Goal: Task Accomplishment & Management: Manage account settings

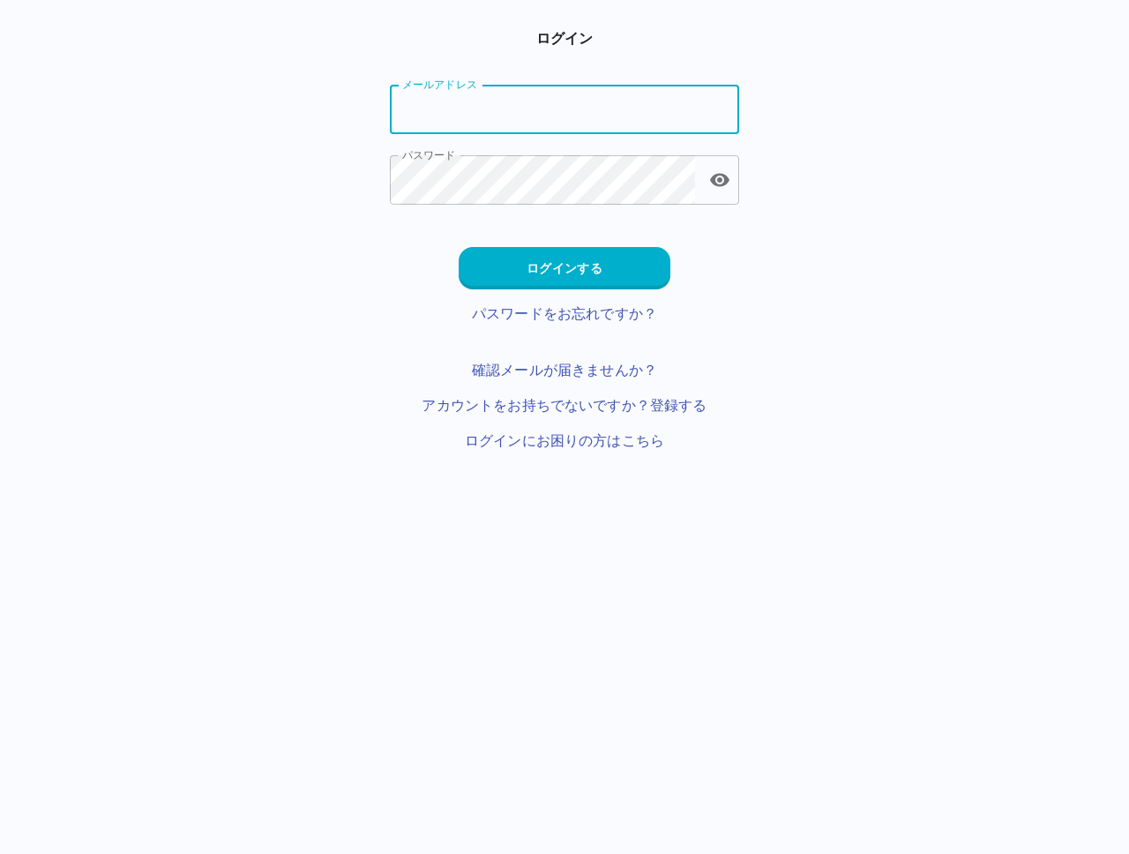
click at [451, 112] on input "メールアドレス" at bounding box center [564, 109] width 349 height 49
type input "**********"
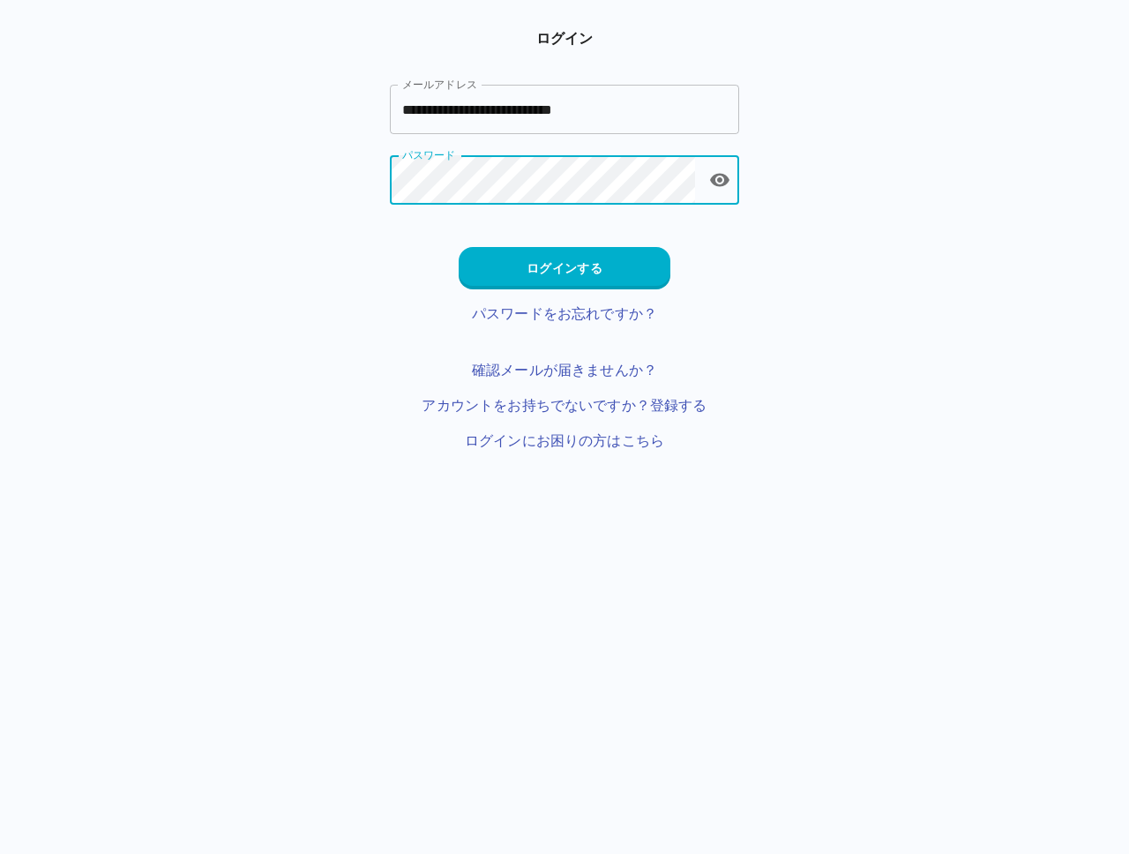
click at [365, 268] on div "**********" at bounding box center [564, 239] width 1129 height 423
click at [544, 268] on button "ログインする" at bounding box center [565, 268] width 212 height 42
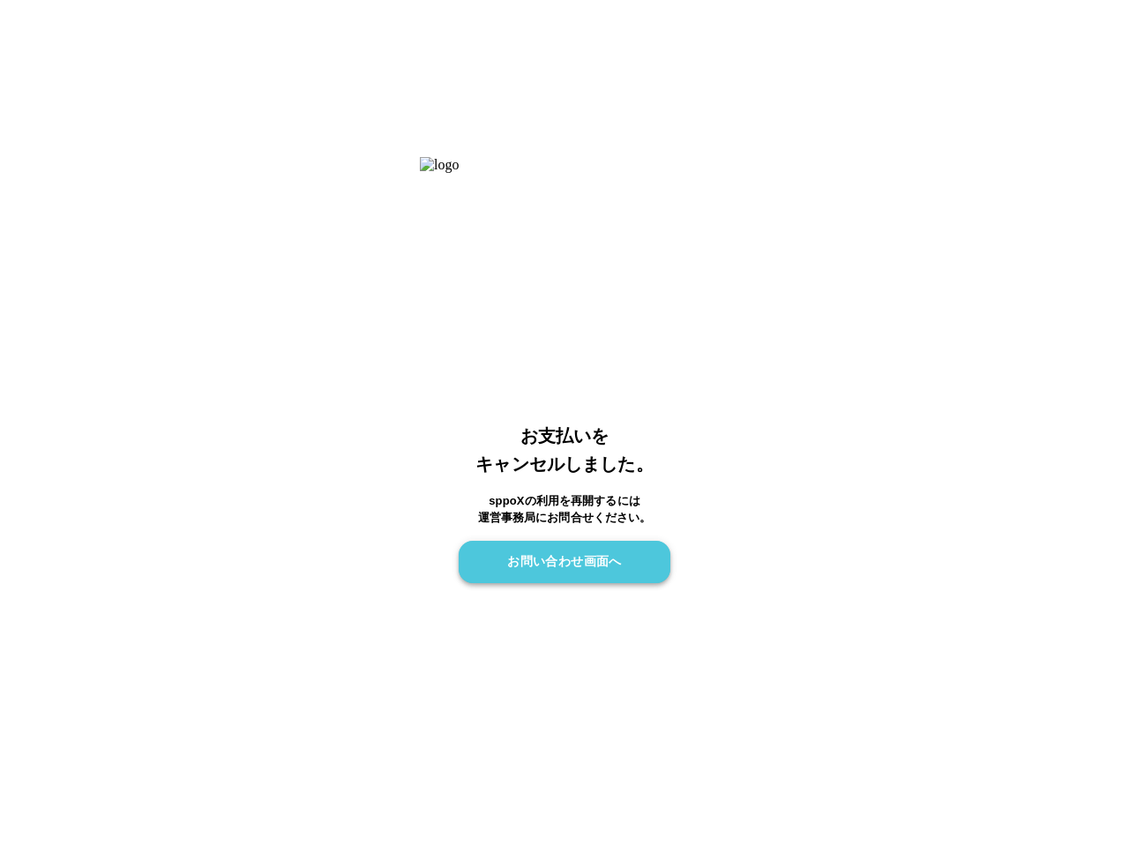
click at [564, 561] on button "お問い合わせ画面へ" at bounding box center [565, 562] width 212 height 42
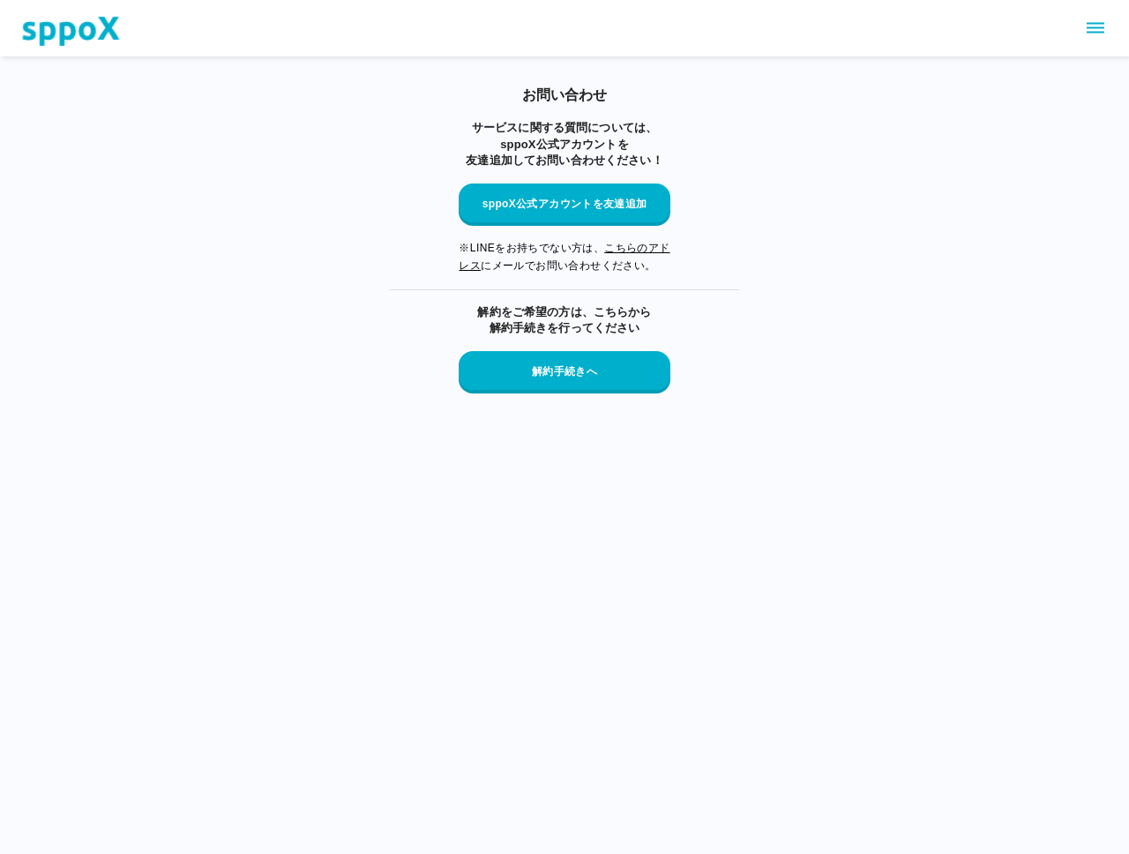
click at [1101, 32] on icon "sidemenu" at bounding box center [1095, 28] width 18 height 11
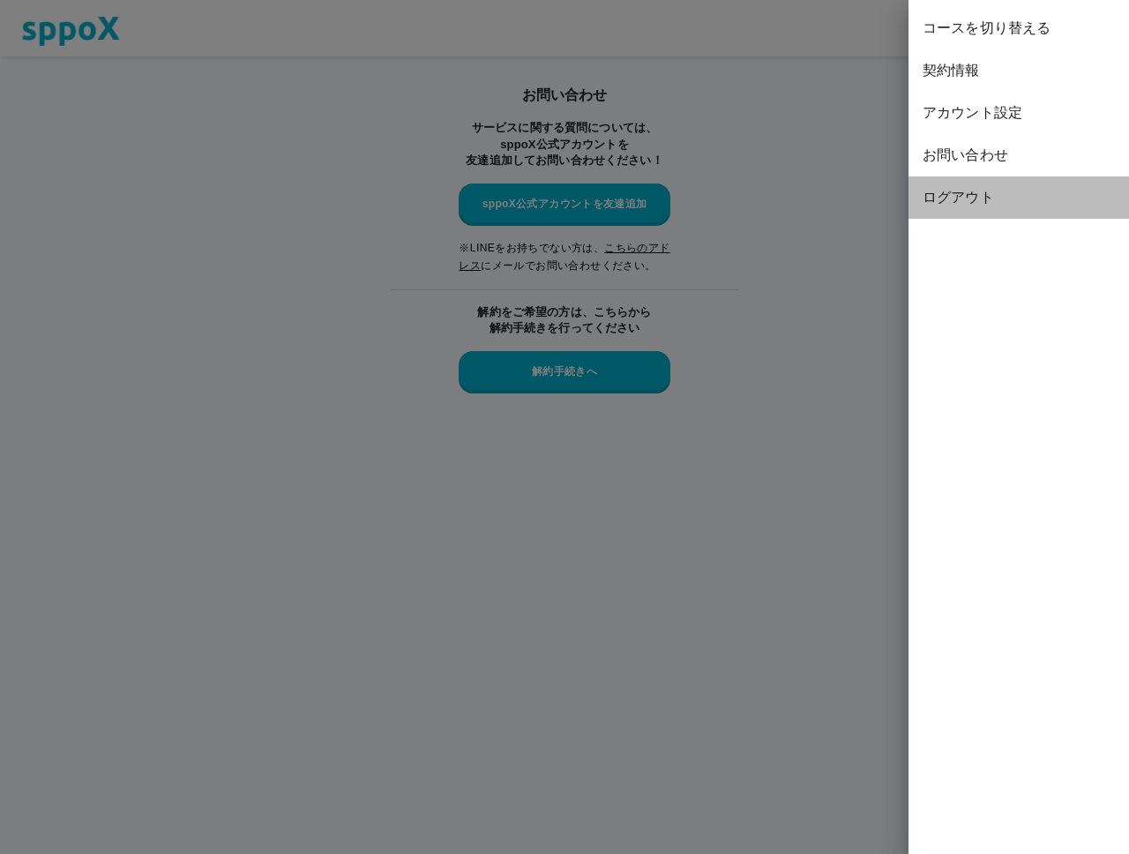
click at [968, 190] on span "ログアウト" at bounding box center [1018, 197] width 192 height 21
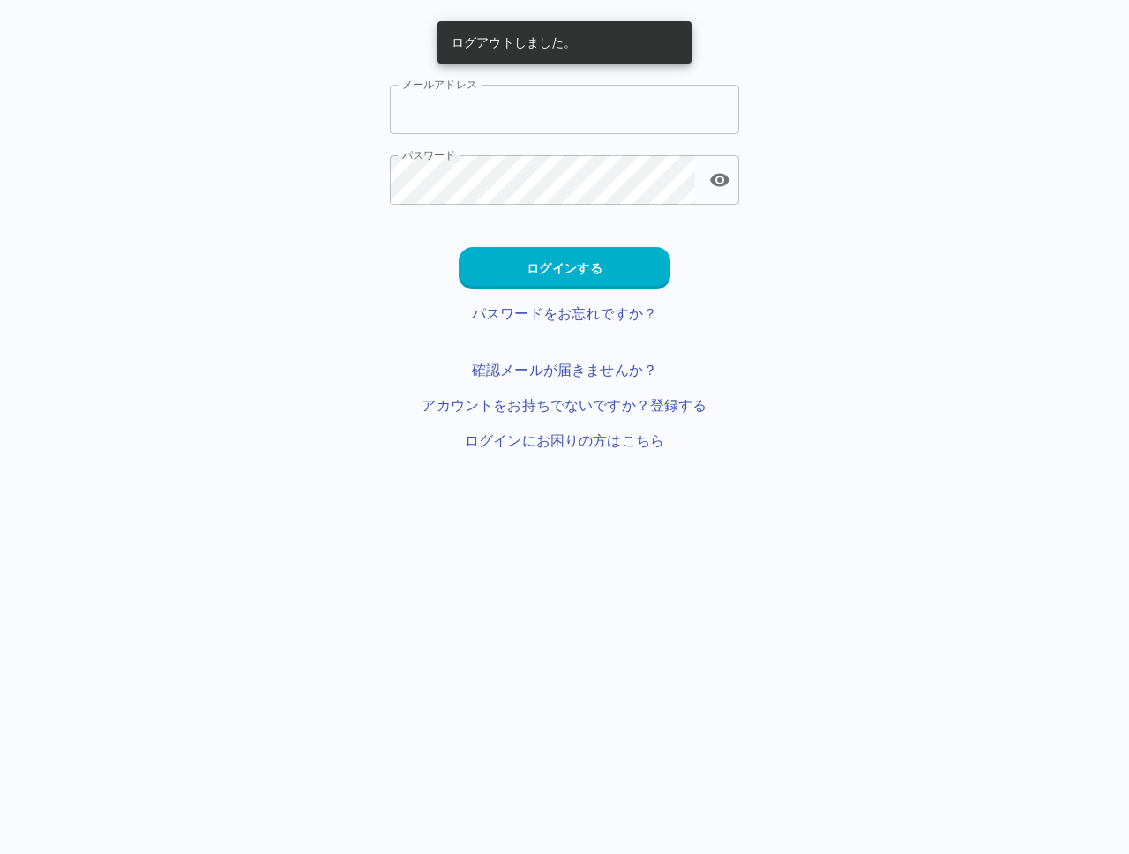
click at [483, 101] on input "メールアドレス" at bounding box center [564, 109] width 349 height 49
click at [231, 113] on div "ログアウトしました。 ログイン メールアドレス メールアドレス パスワード パスワード ログインする パスワードをお忘れですか？ 確認メールが届きませんか？ …" at bounding box center [564, 239] width 1129 height 423
click at [526, 96] on input "メールアドレス" at bounding box center [564, 109] width 349 height 49
type input "*"
click at [323, 235] on div "ログアウトしました。 ログイン メールアドレス メールアドレス パスワード パスワード ログインする パスワードをお忘れですか？ 確認メールが届きませんか？ …" at bounding box center [564, 239] width 1129 height 423
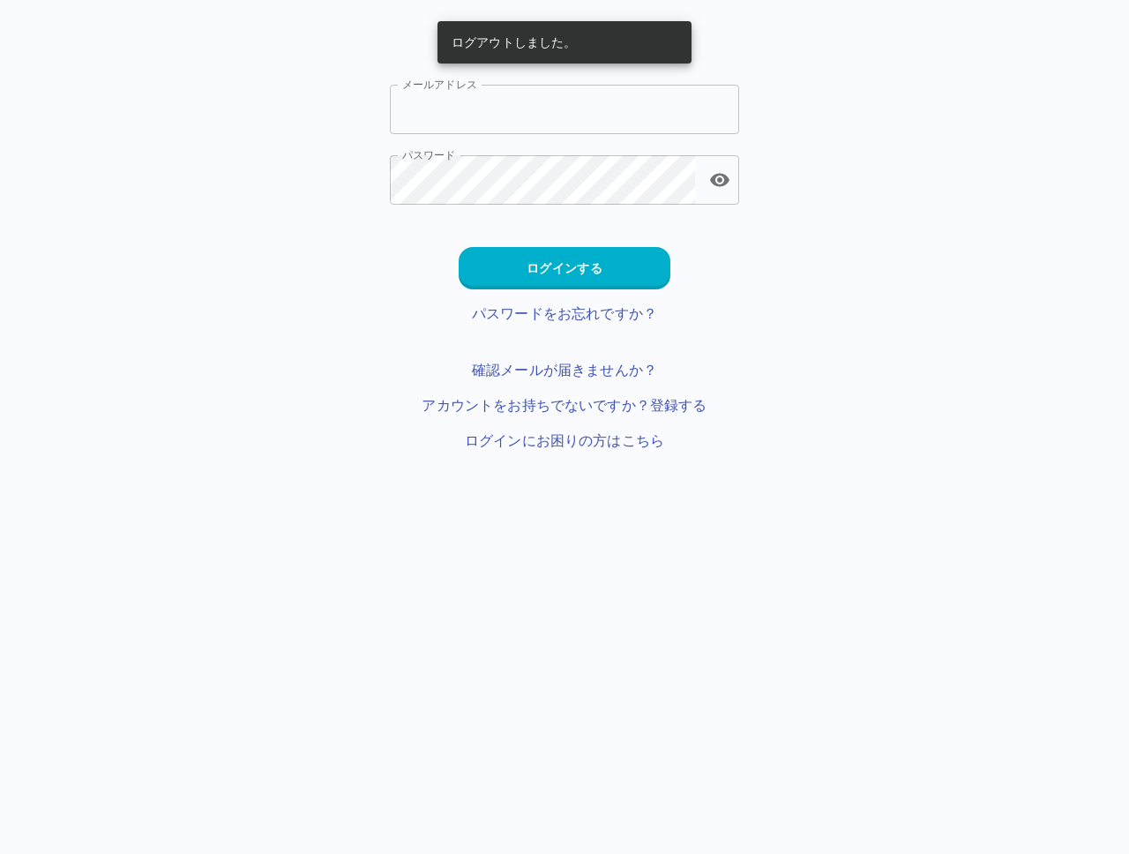
click at [435, 116] on input "メールアドレス" at bounding box center [564, 109] width 349 height 49
type input "**********"
click at [641, 112] on input "**********" at bounding box center [564, 109] width 349 height 49
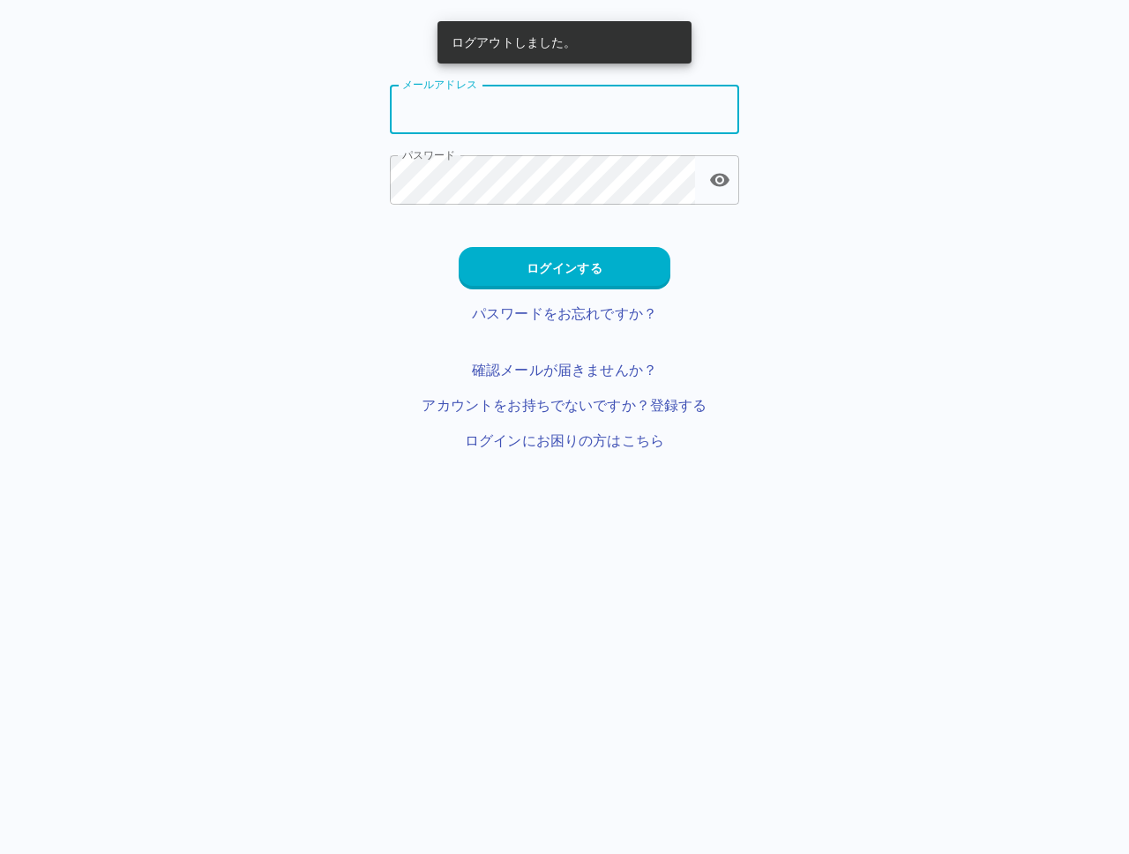
paste input "**********"
type input "**********"
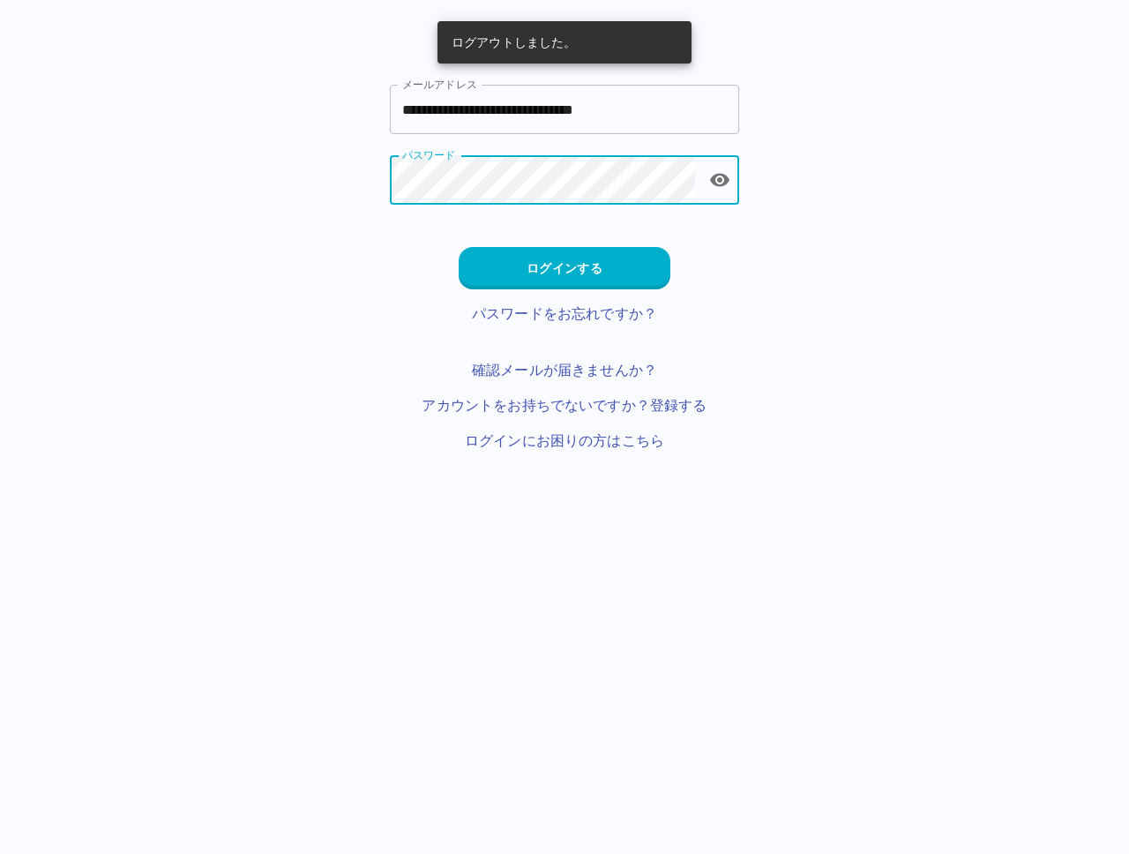
click at [379, 332] on main "**********" at bounding box center [565, 239] width 392 height 423
click at [543, 269] on button "ログインする" at bounding box center [565, 268] width 212 height 42
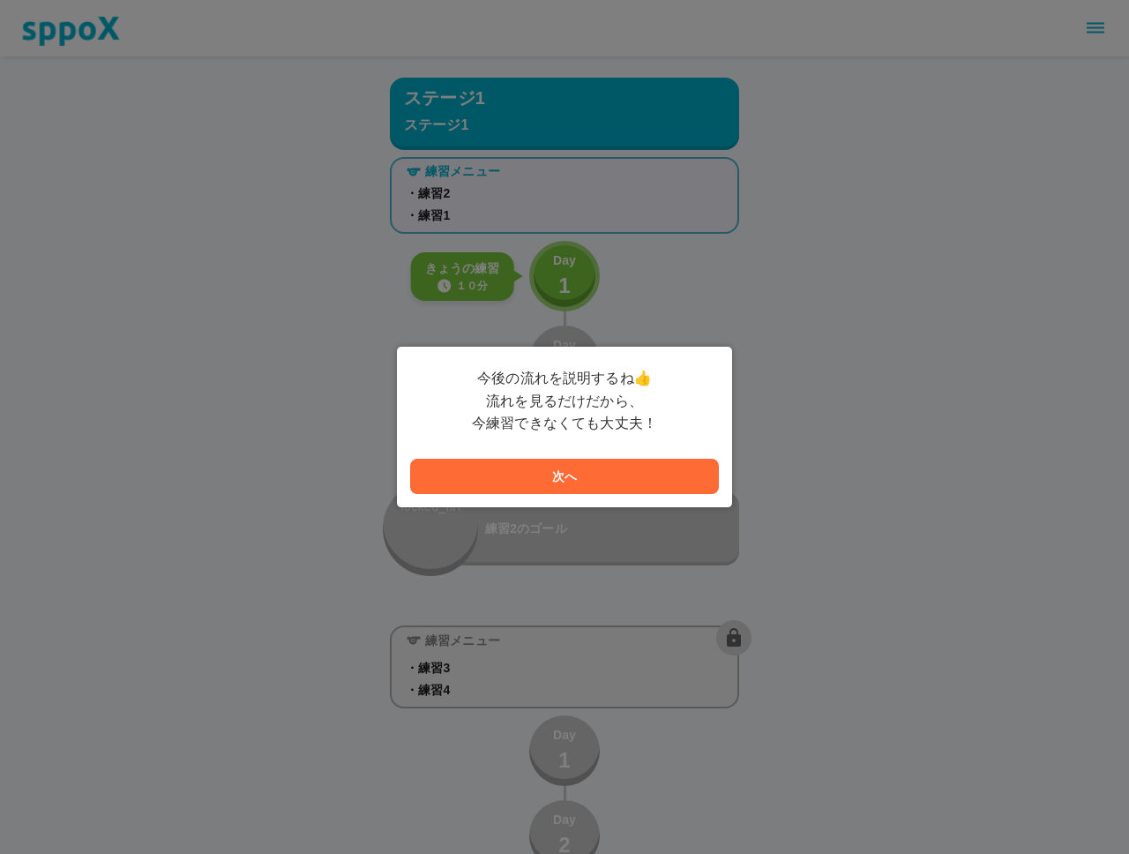
click at [542, 483] on button "次へ" at bounding box center [564, 476] width 309 height 35
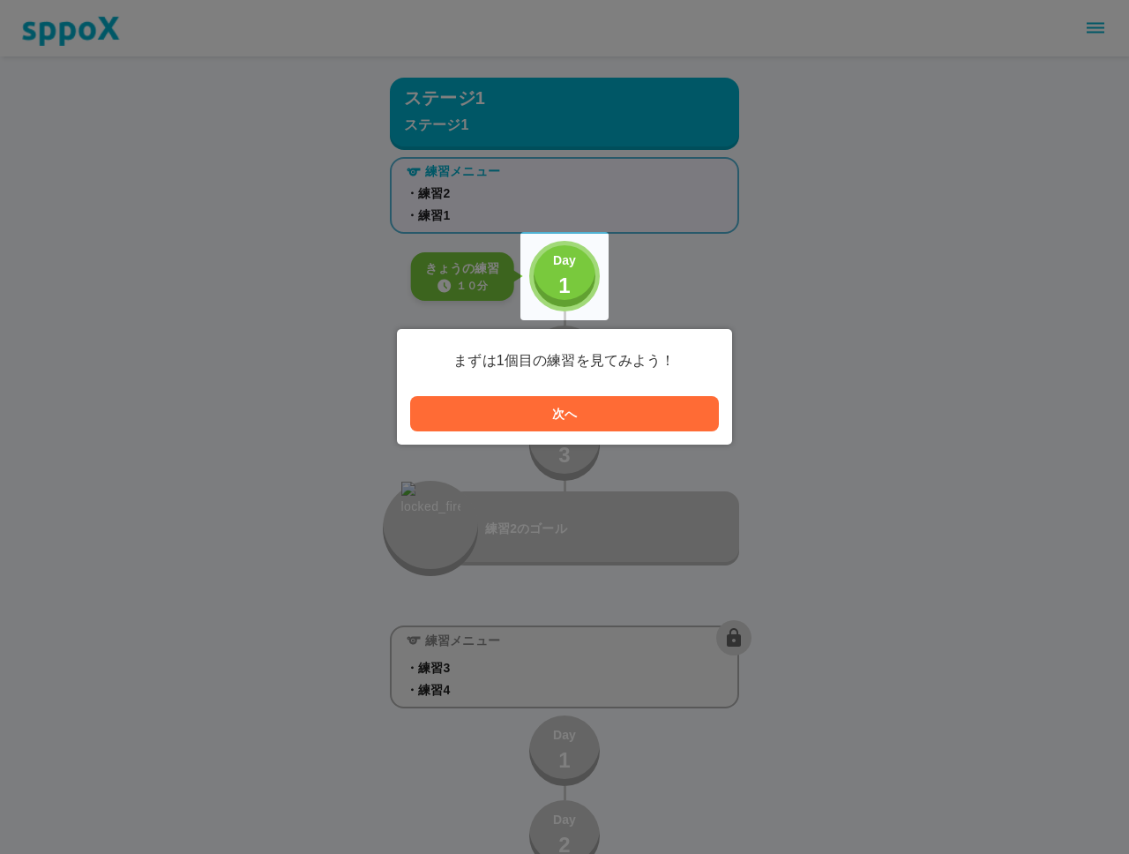
click at [535, 411] on button "次へ" at bounding box center [564, 413] width 309 height 35
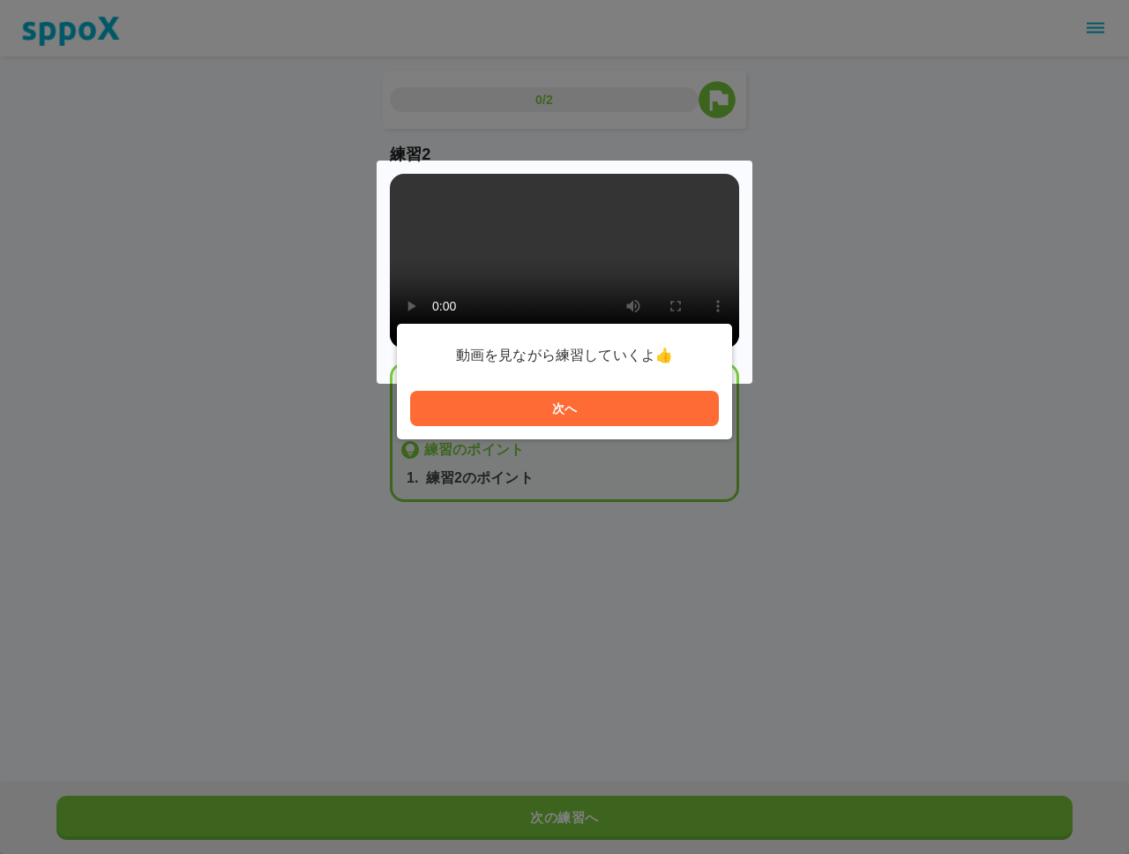
click at [561, 401] on button "次へ" at bounding box center [564, 408] width 309 height 35
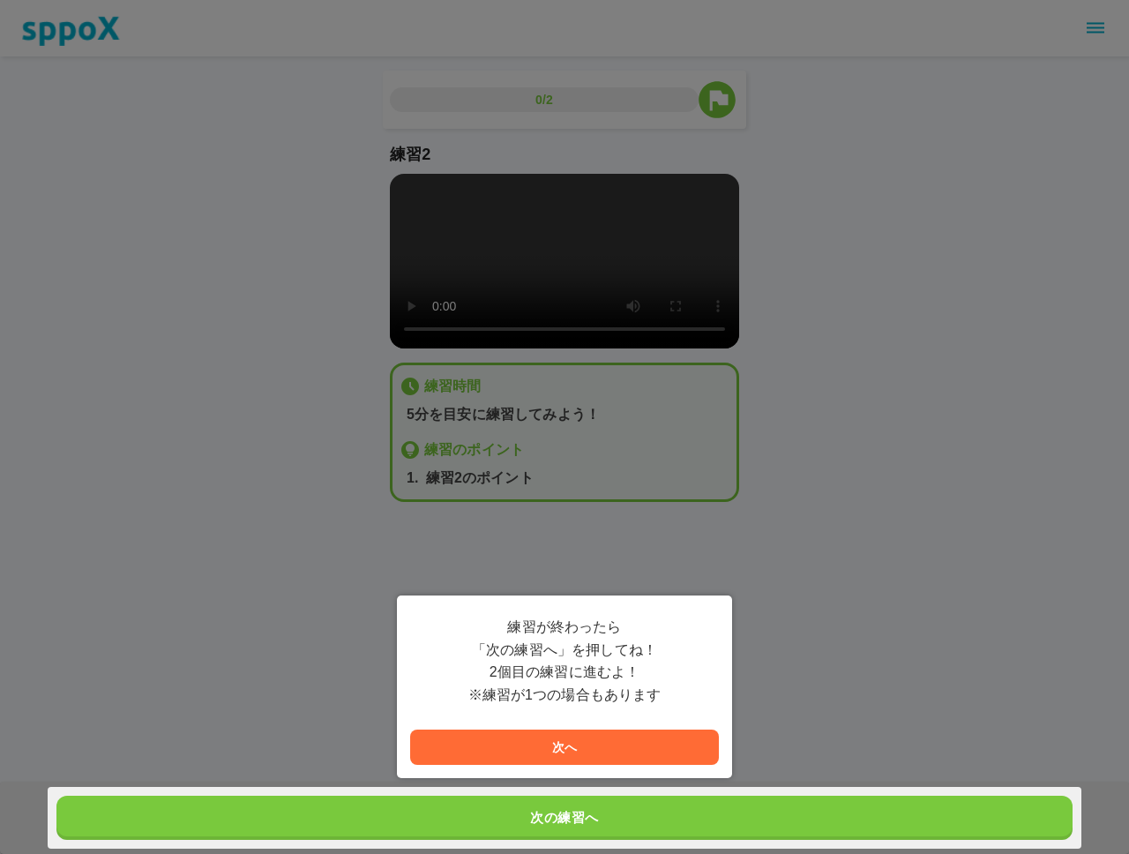
click at [556, 743] on button "次へ" at bounding box center [564, 746] width 309 height 35
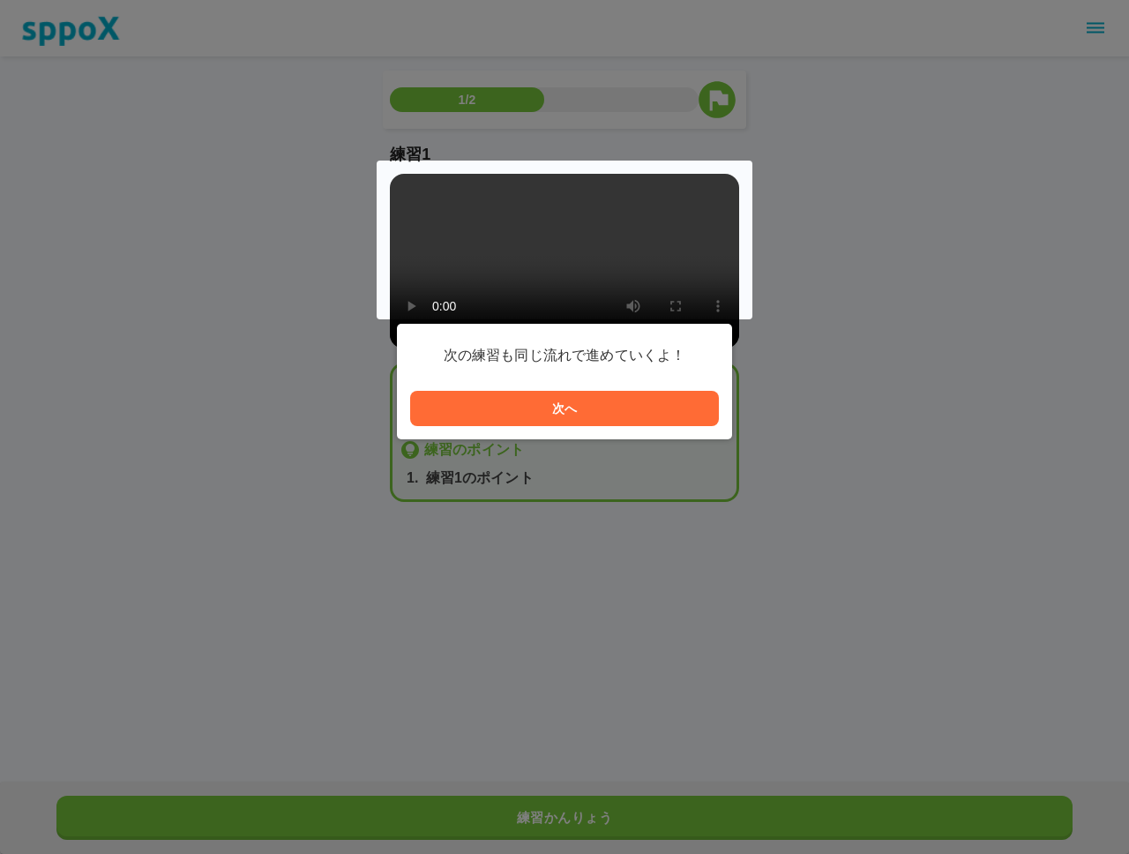
click at [575, 410] on button "次へ" at bounding box center [564, 408] width 309 height 35
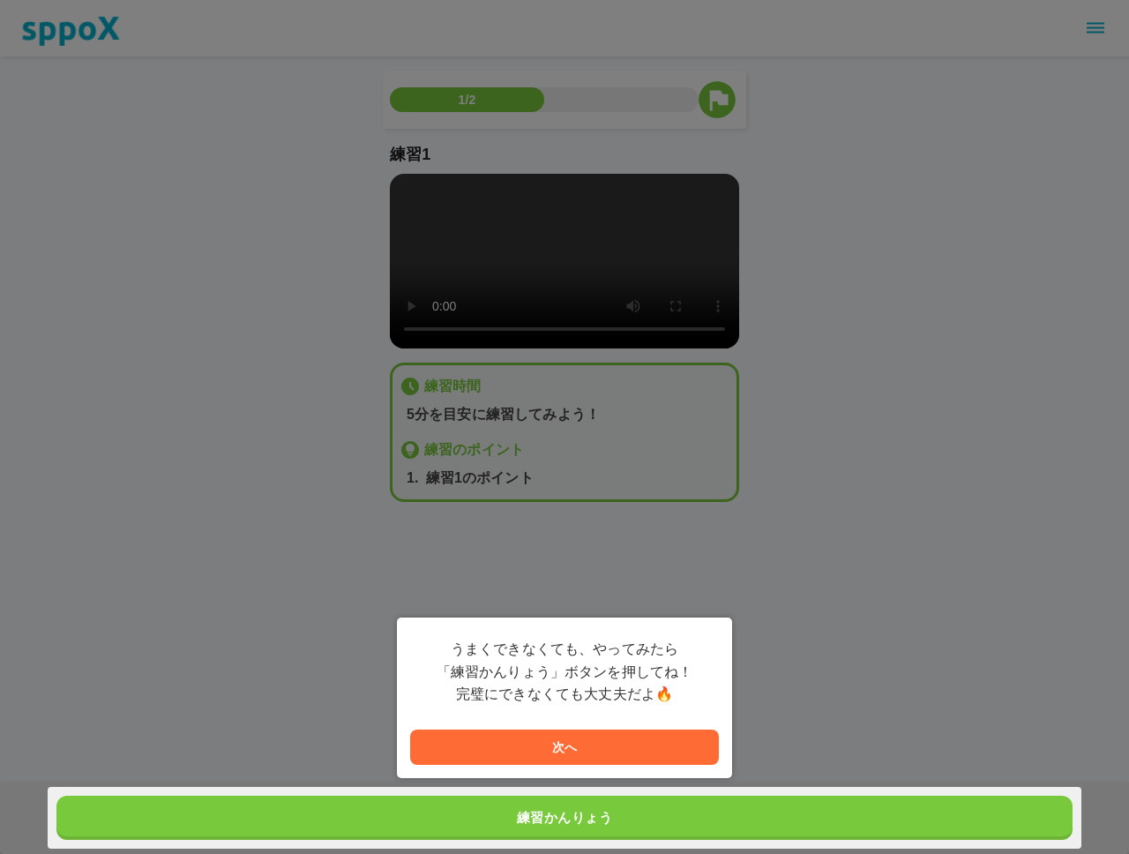
click at [587, 743] on button "次へ" at bounding box center [564, 746] width 309 height 35
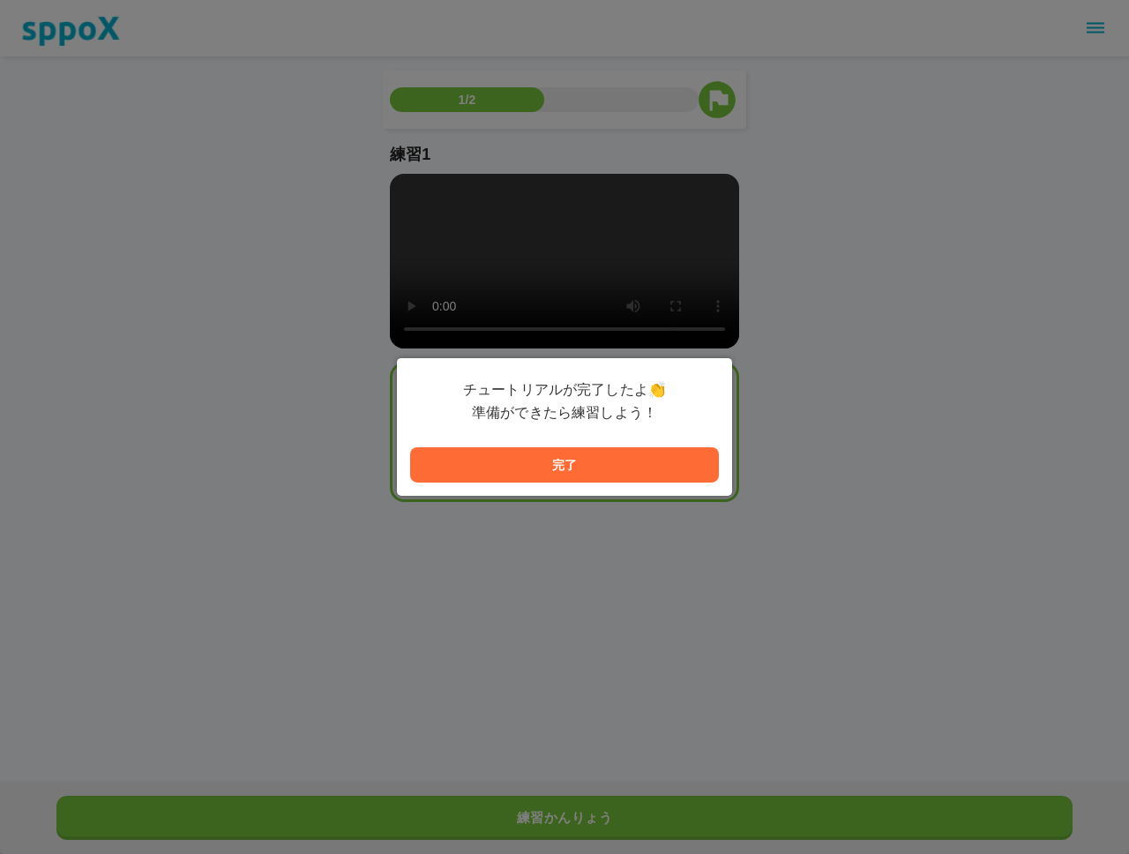
click at [570, 453] on button "完了" at bounding box center [564, 464] width 309 height 35
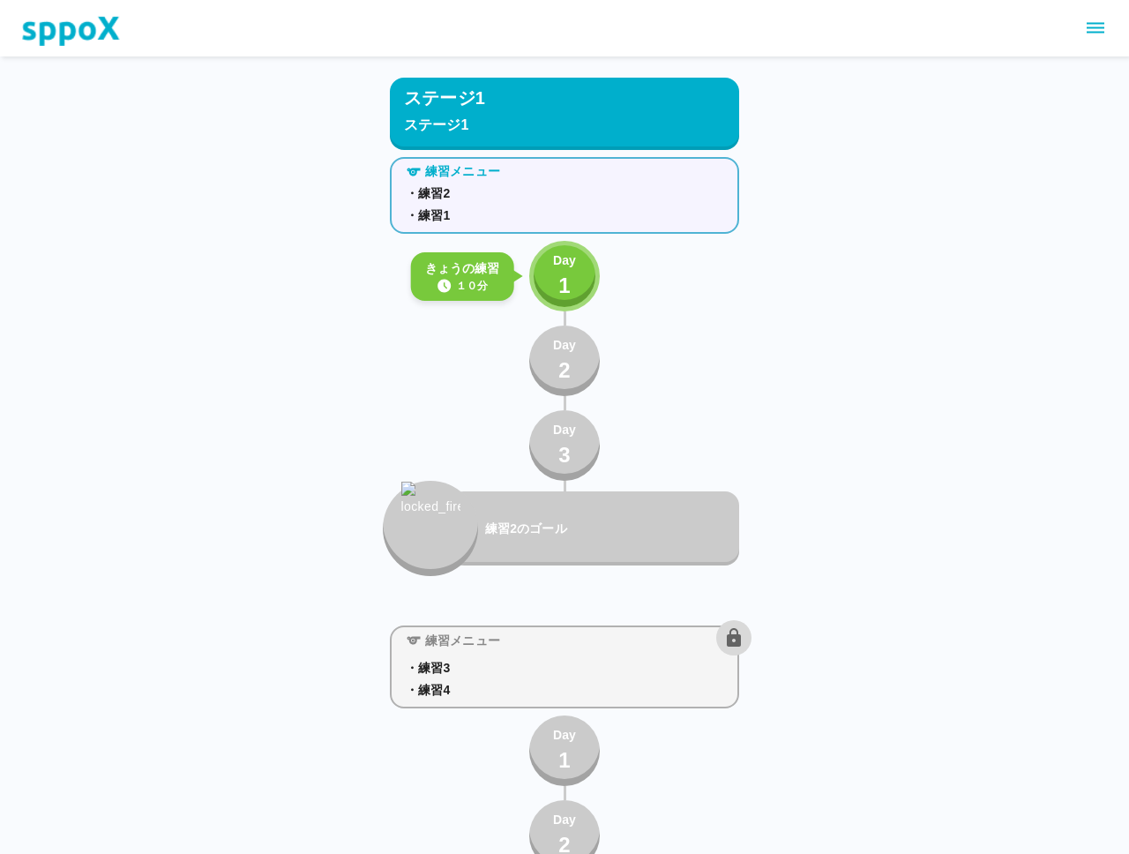
click at [565, 275] on p "1" at bounding box center [564, 286] width 12 height 32
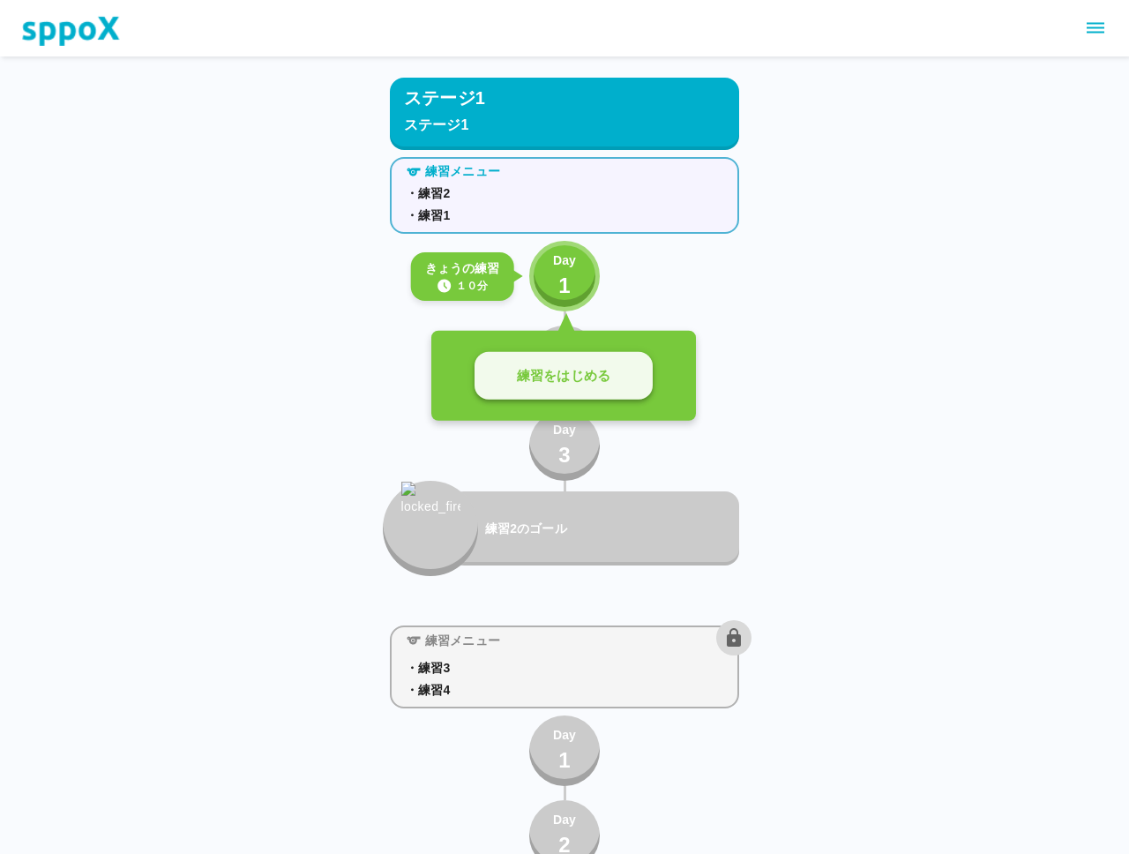
click at [558, 379] on p "練習をはじめる" at bounding box center [563, 376] width 93 height 20
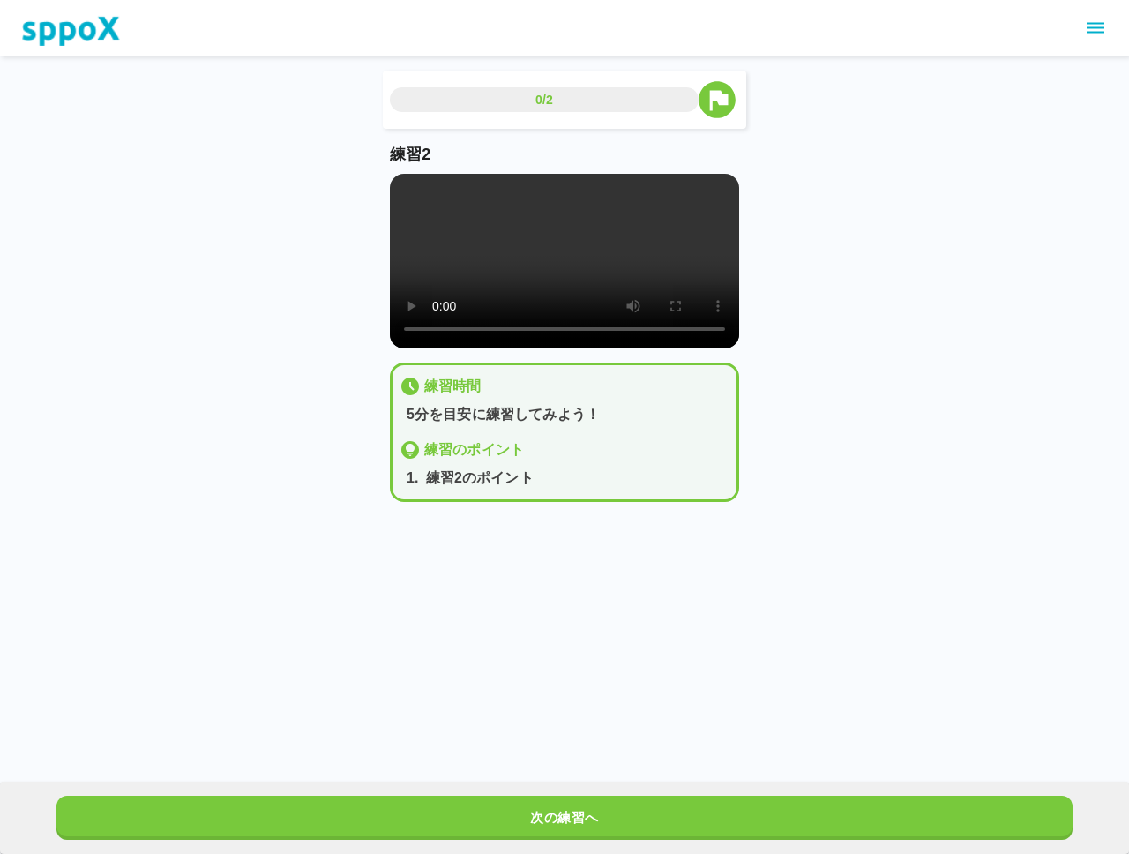
click at [319, 305] on div "0/2 練習2 練習時間 5分を目安に練習してみよう！ 練習のポイント 1 . 練習2のポイント 次の練習へ" at bounding box center [564, 265] width 1129 height 530
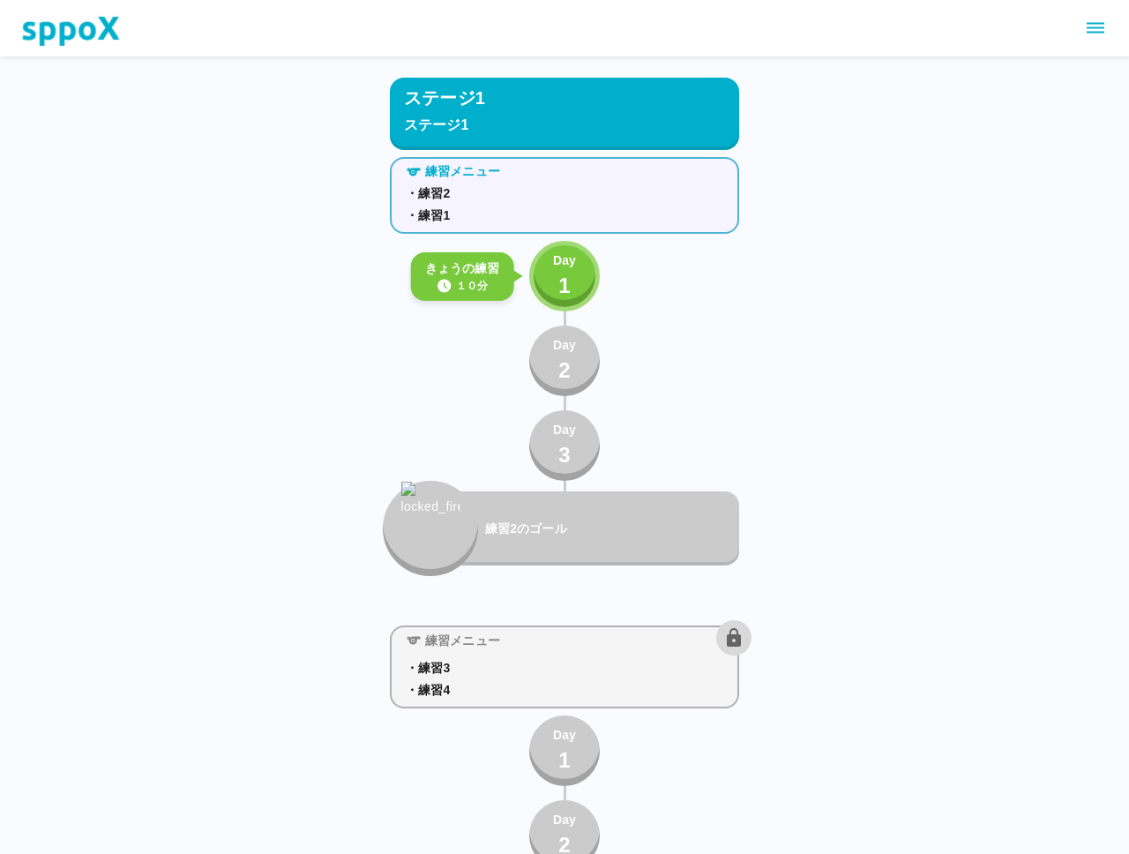
click at [1099, 27] on icon "sidemenu" at bounding box center [1095, 28] width 18 height 11
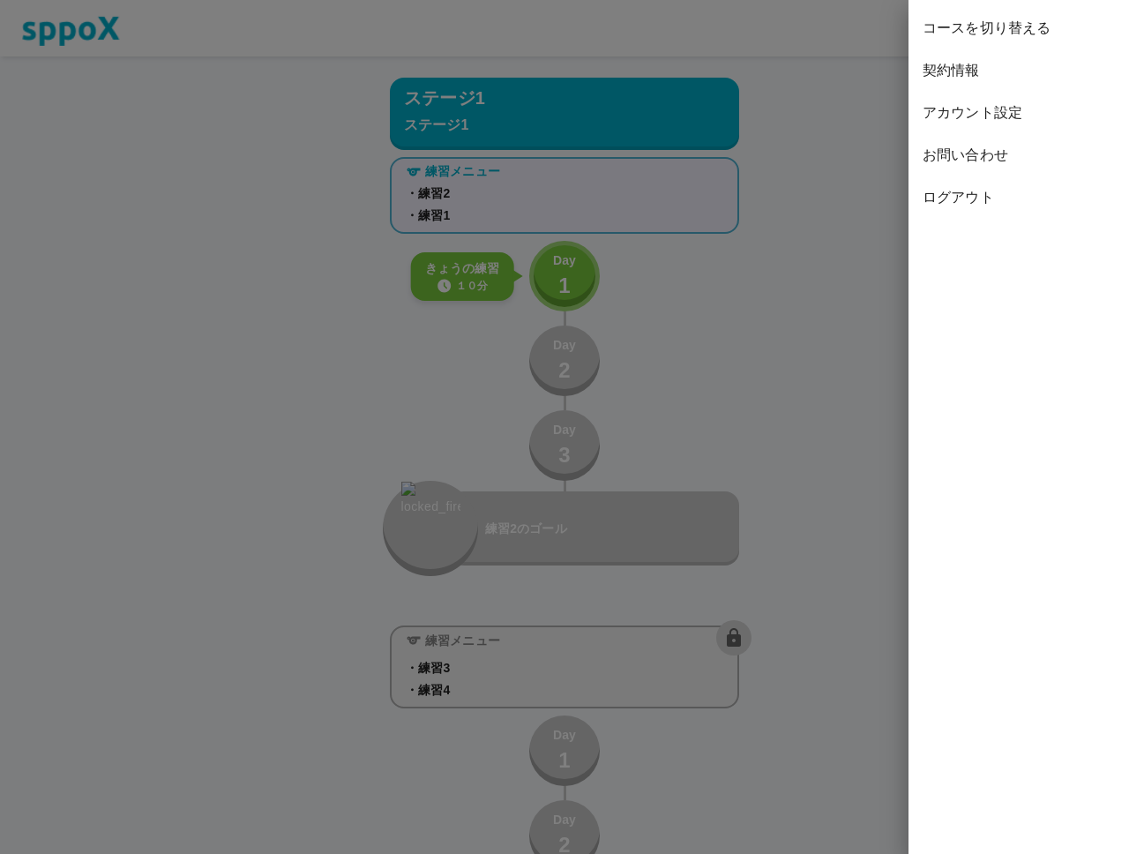
click at [1005, 28] on span "コースを切り替える" at bounding box center [1018, 28] width 192 height 21
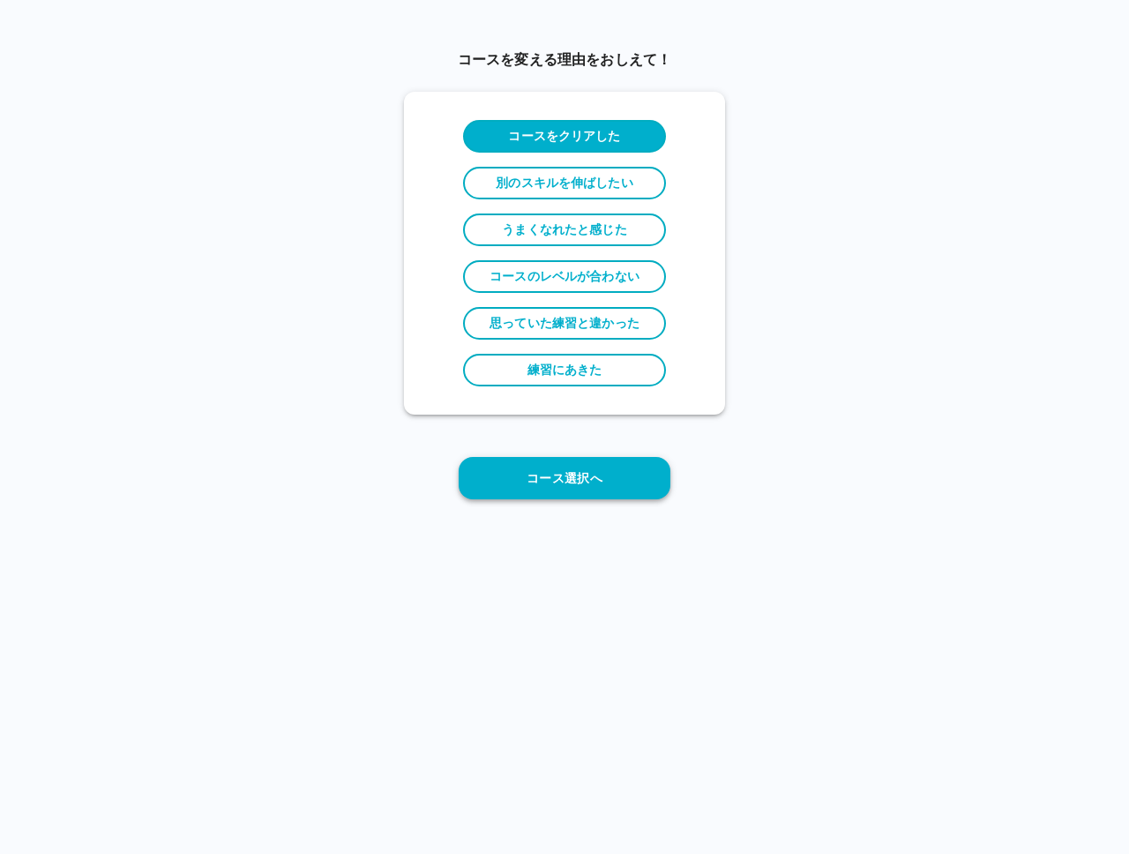
click at [576, 473] on button "コース選択へ" at bounding box center [565, 478] width 212 height 42
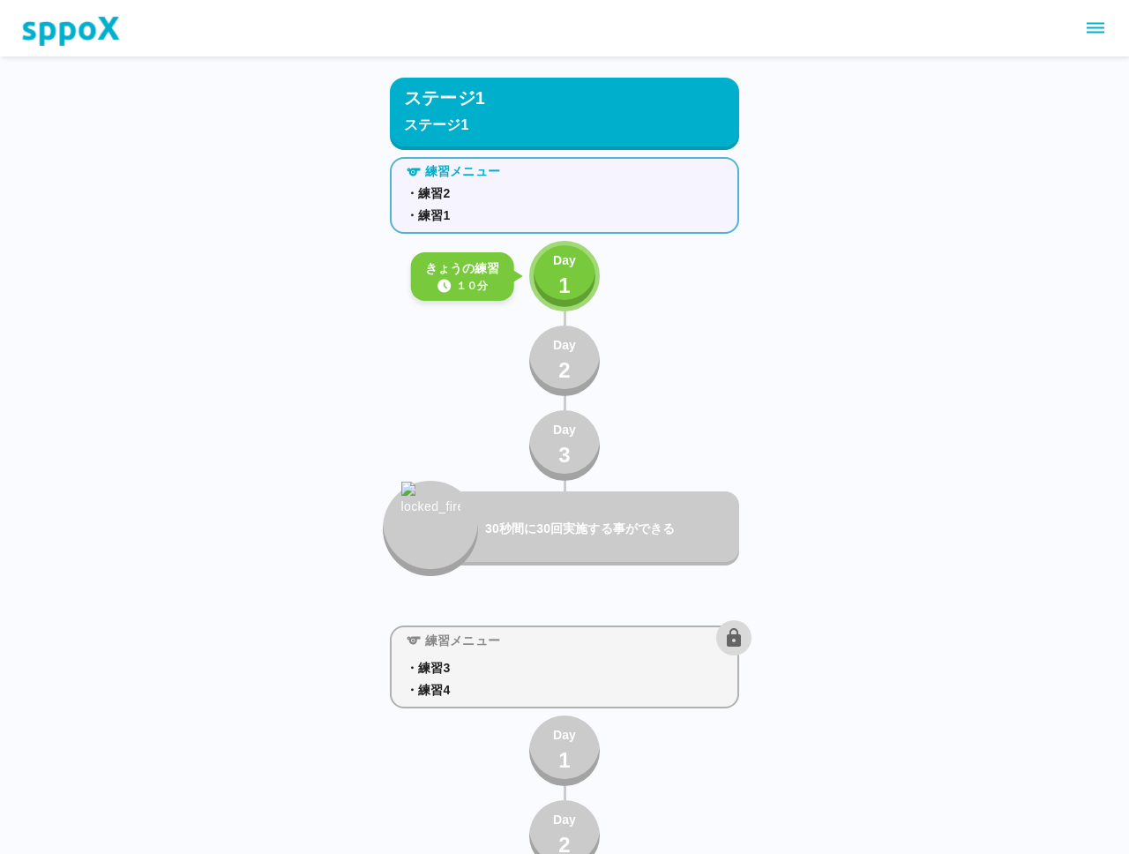
click at [556, 265] on p "Day" at bounding box center [564, 260] width 23 height 19
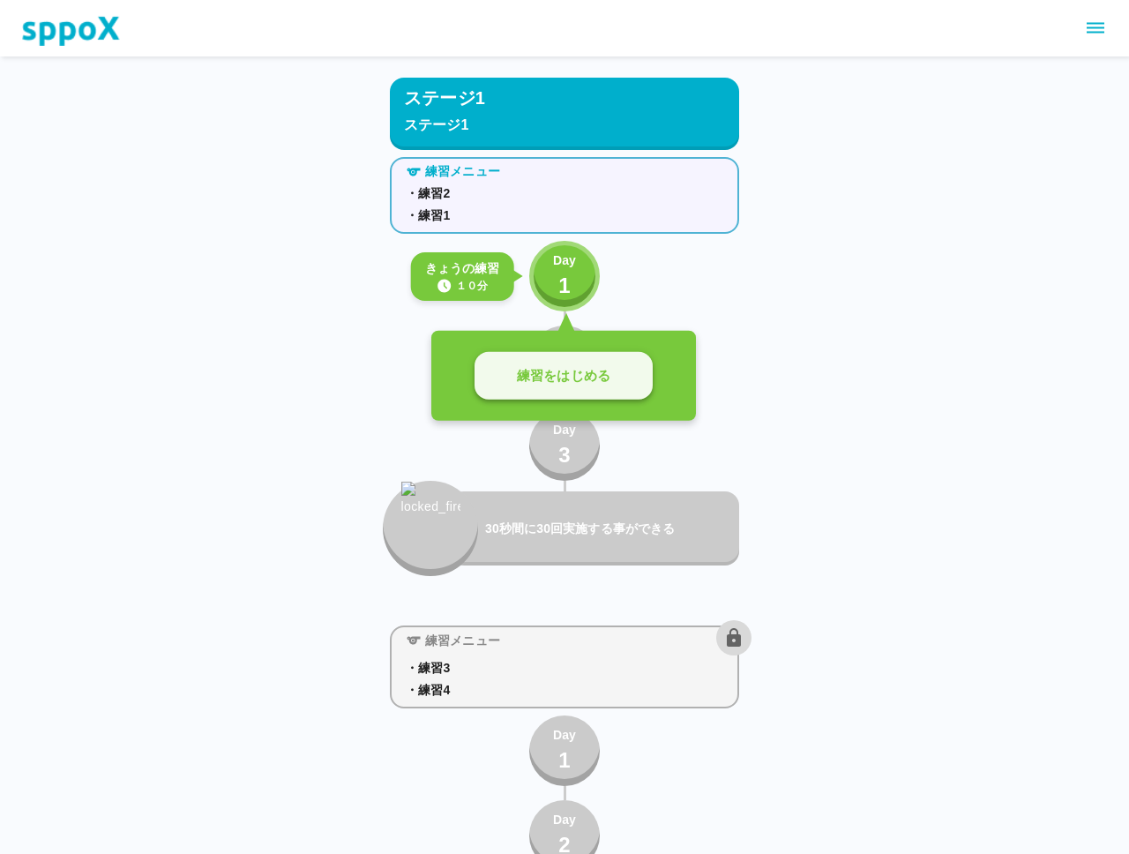
click at [560, 369] on p "練習をはじめる" at bounding box center [563, 376] width 93 height 20
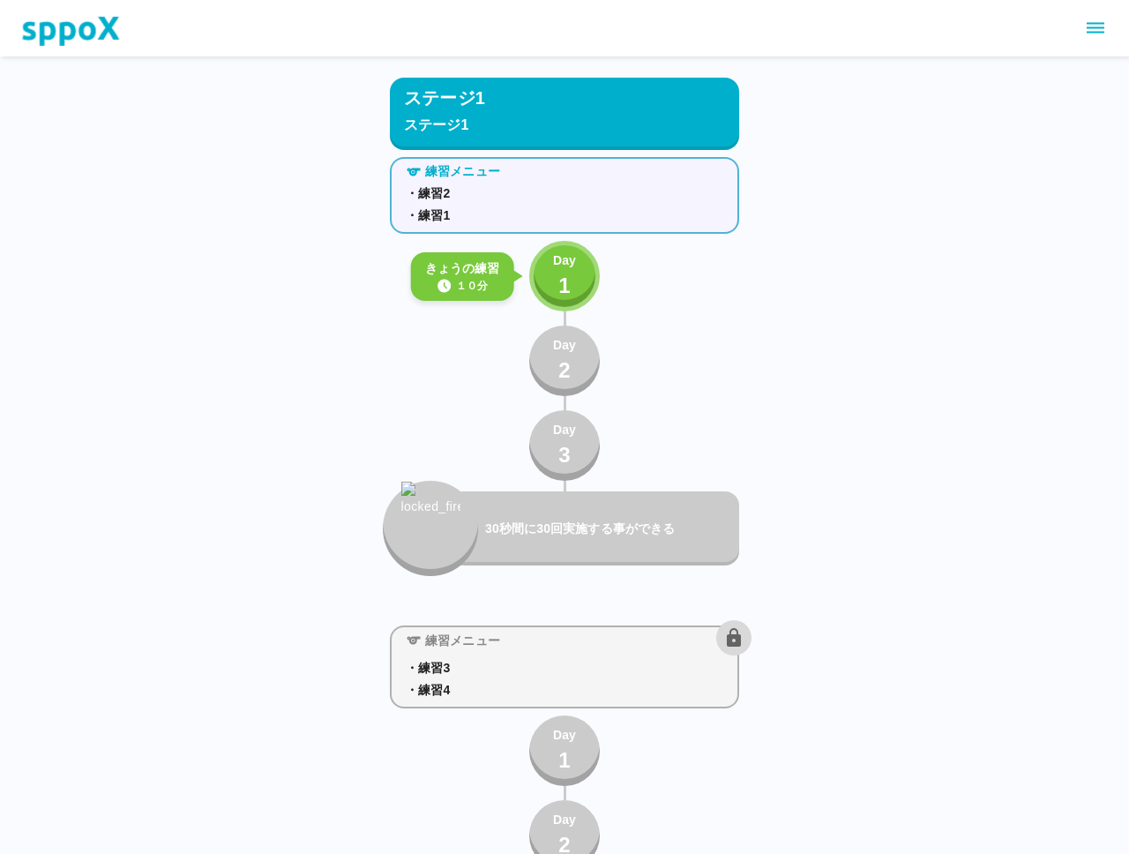
click at [545, 271] on button "Day 1" at bounding box center [564, 276] width 71 height 71
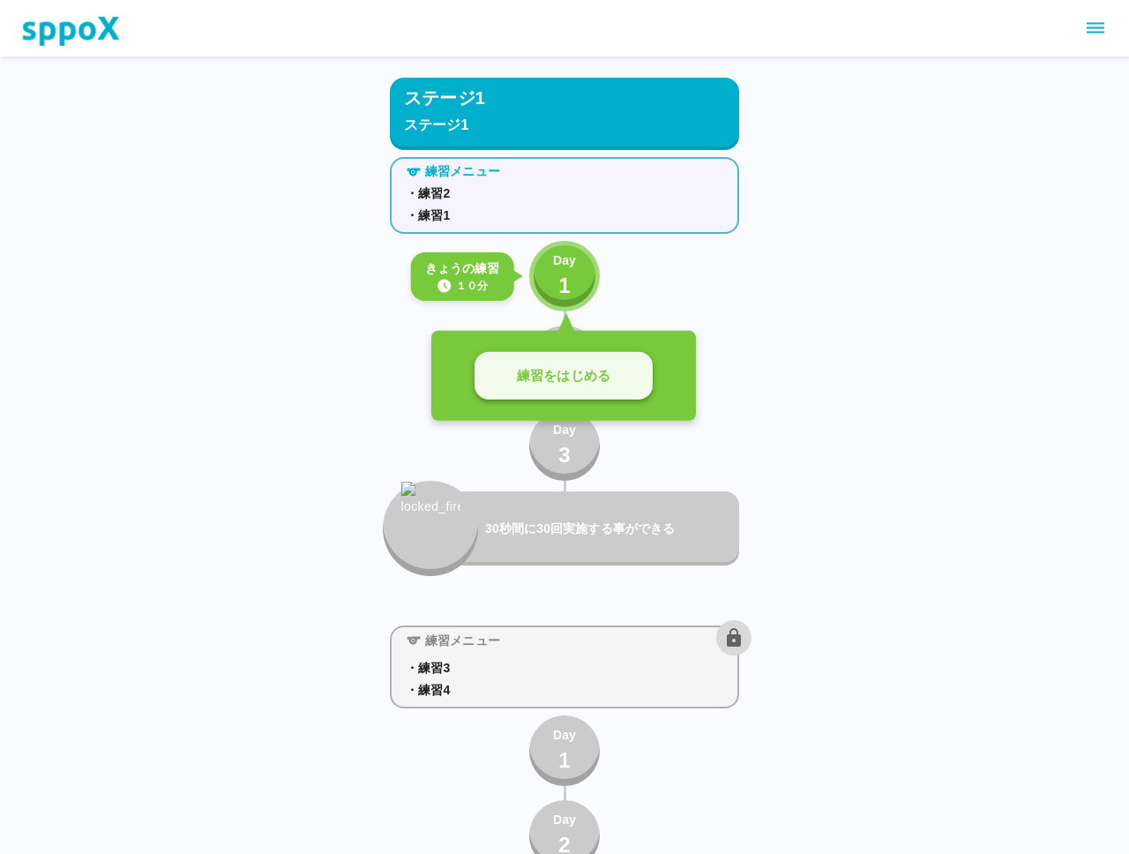
click at [593, 381] on p "練習をはじめる" at bounding box center [563, 376] width 93 height 20
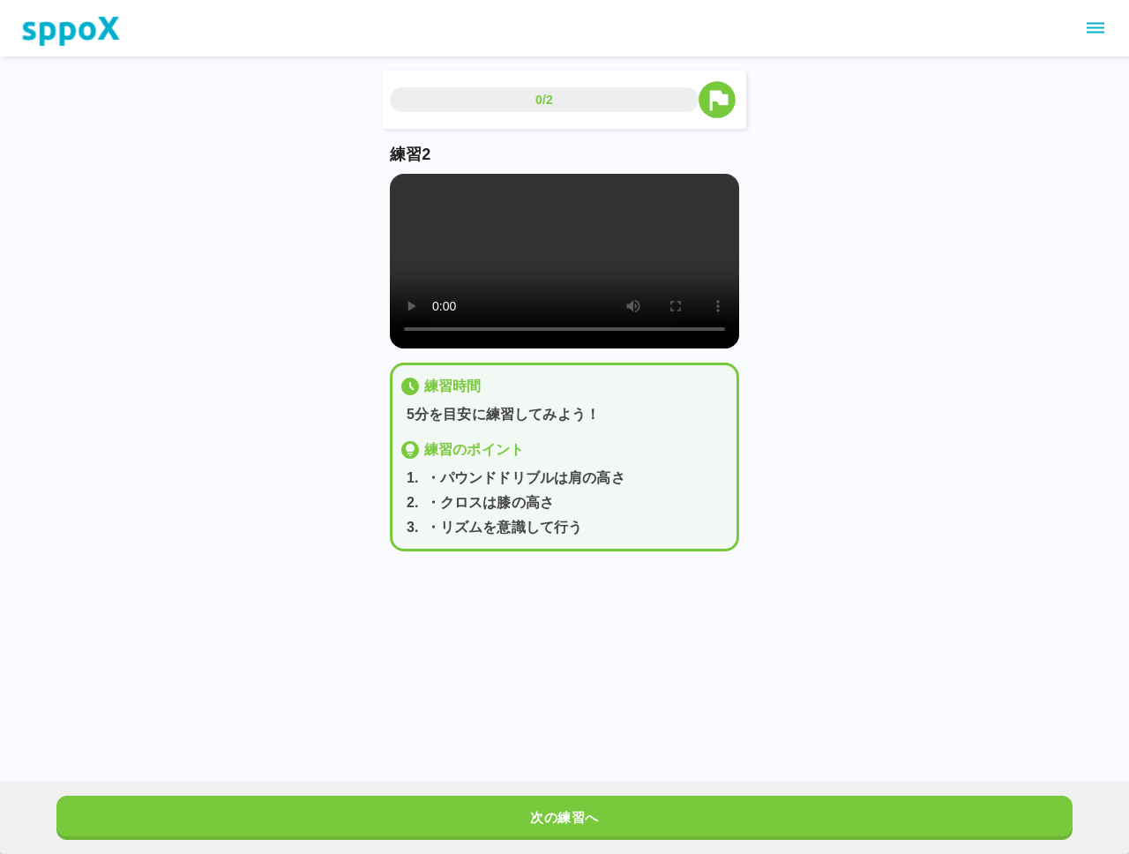
click at [536, 809] on button "次の練習へ" at bounding box center [564, 817] width 1016 height 44
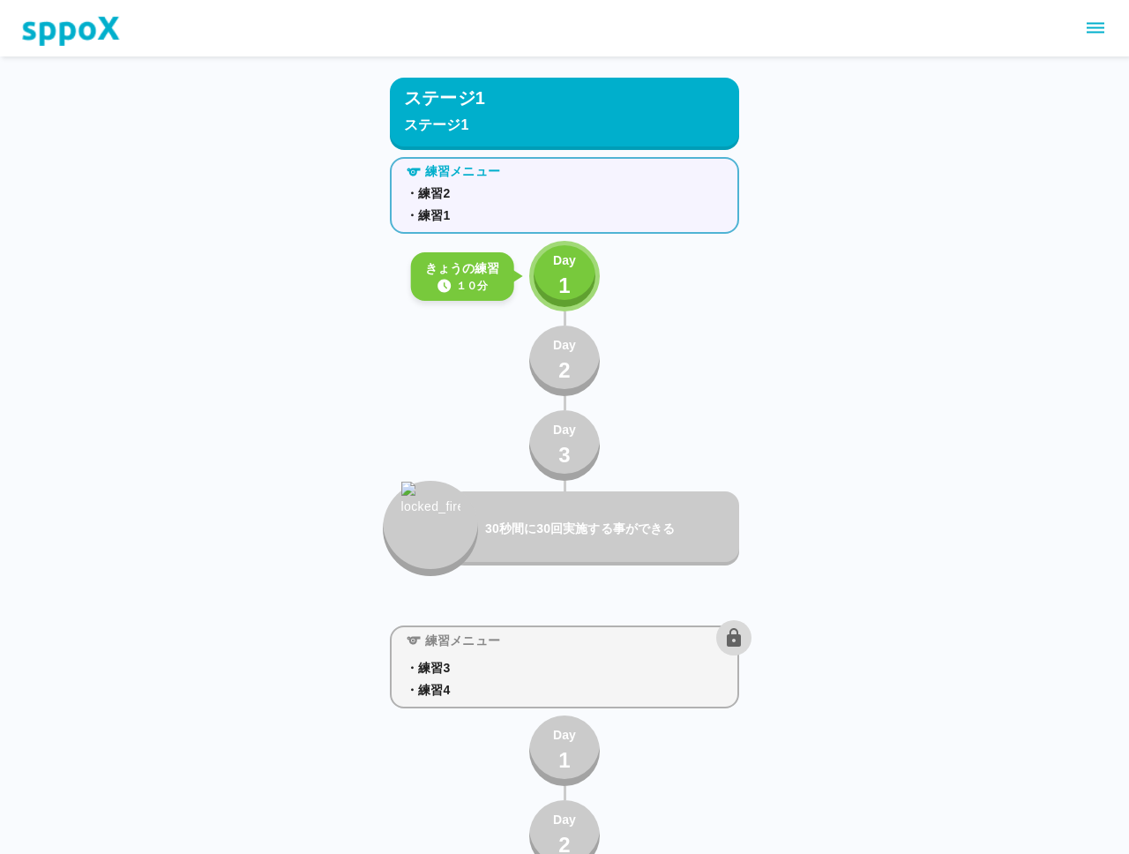
click at [1095, 18] on icon "sidemenu" at bounding box center [1095, 28] width 21 height 21
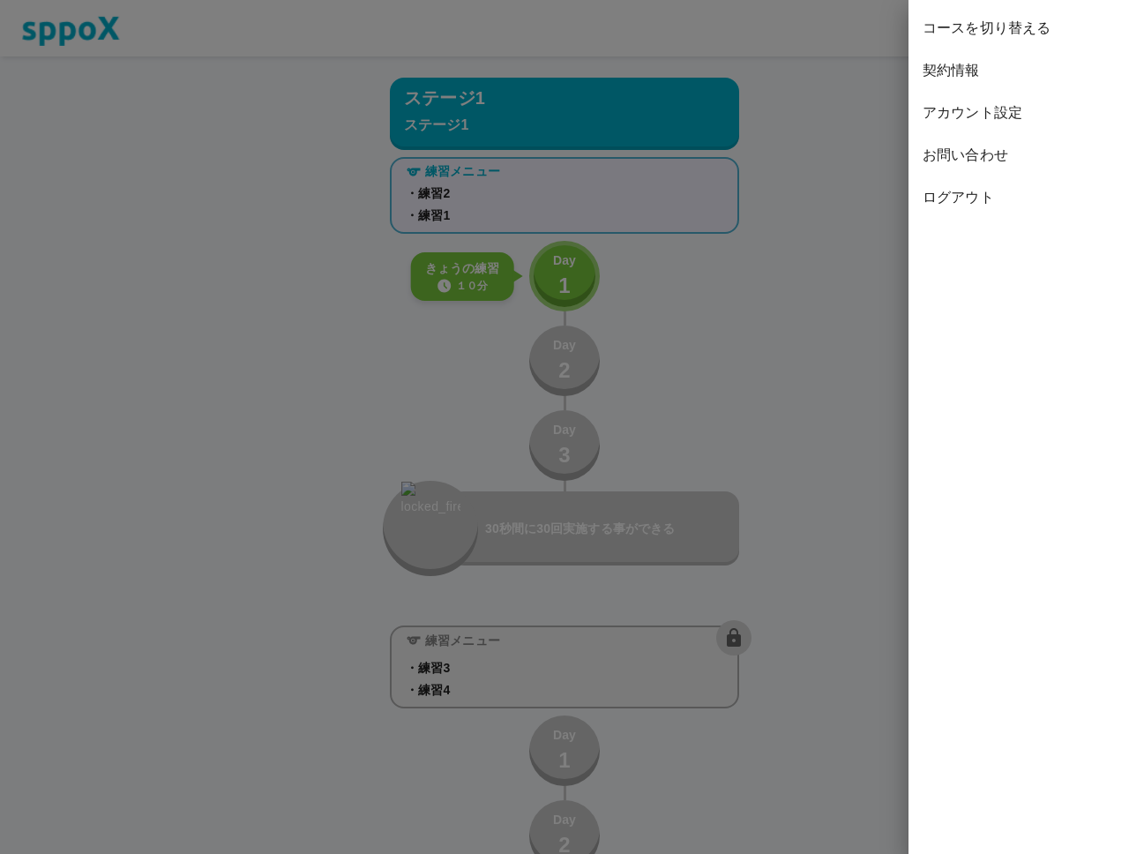
click at [996, 32] on span "コースを切り替える" at bounding box center [1018, 28] width 192 height 21
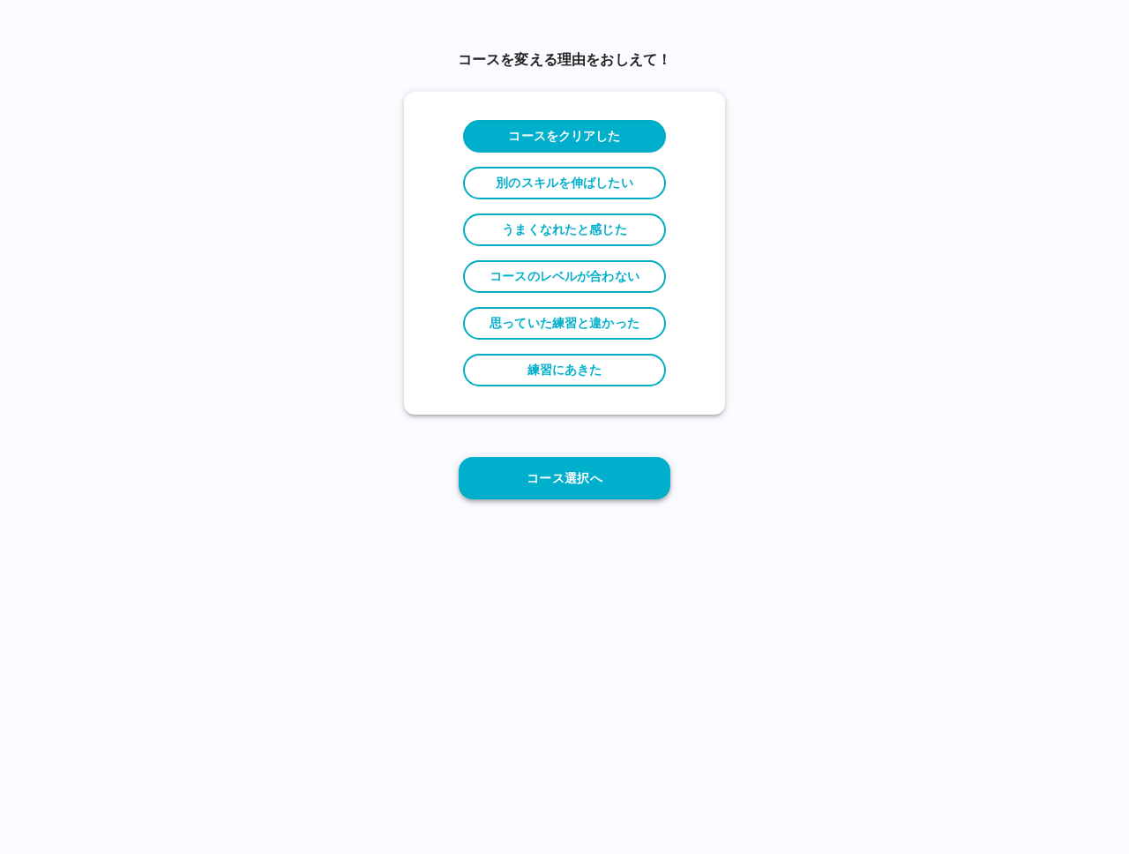
click at [541, 485] on button "コース選択へ" at bounding box center [565, 478] width 212 height 42
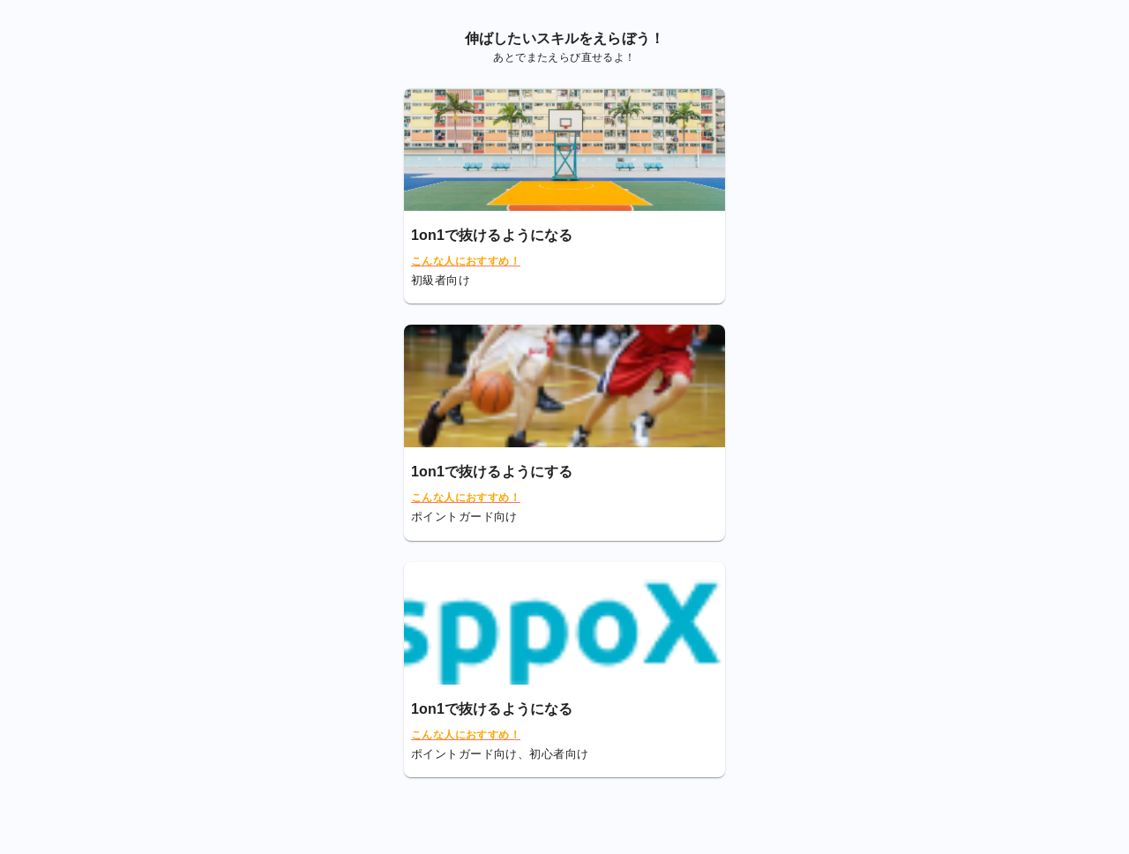
click at [534, 405] on img at bounding box center [564, 386] width 321 height 123
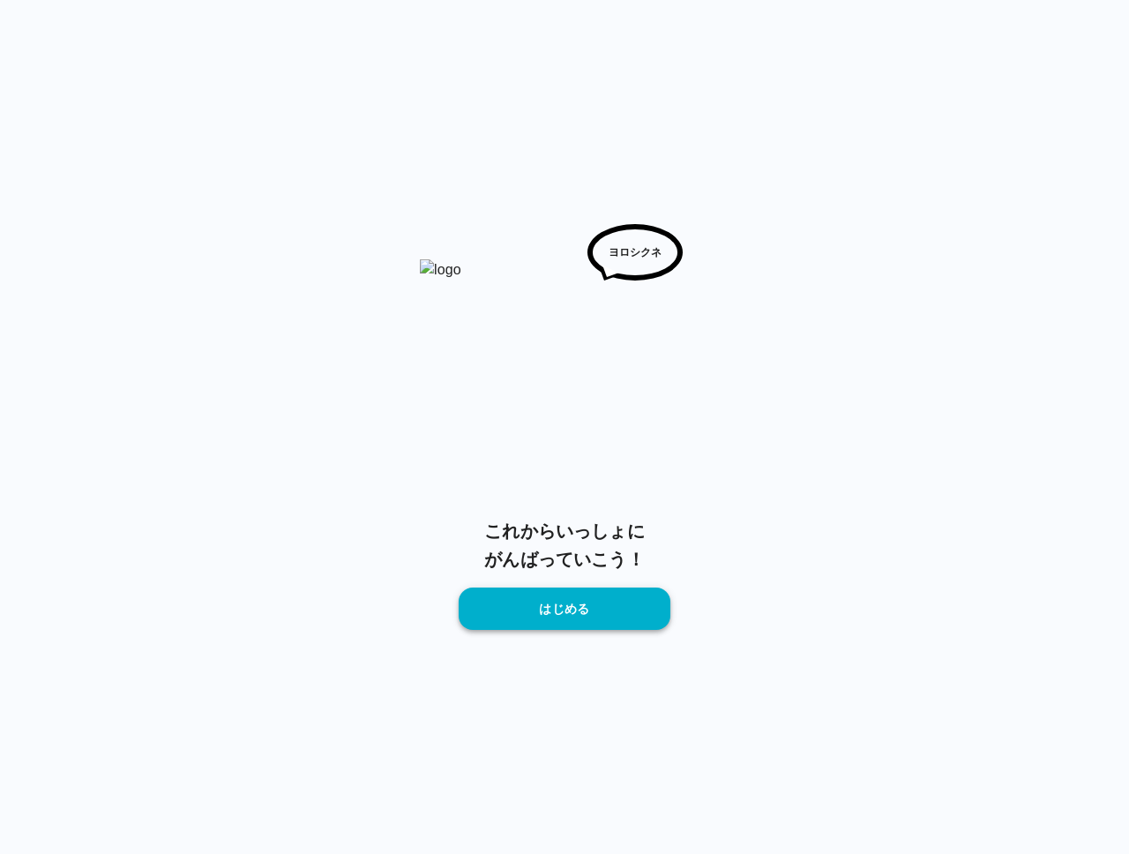
click at [565, 612] on button "はじめる" at bounding box center [565, 608] width 212 height 42
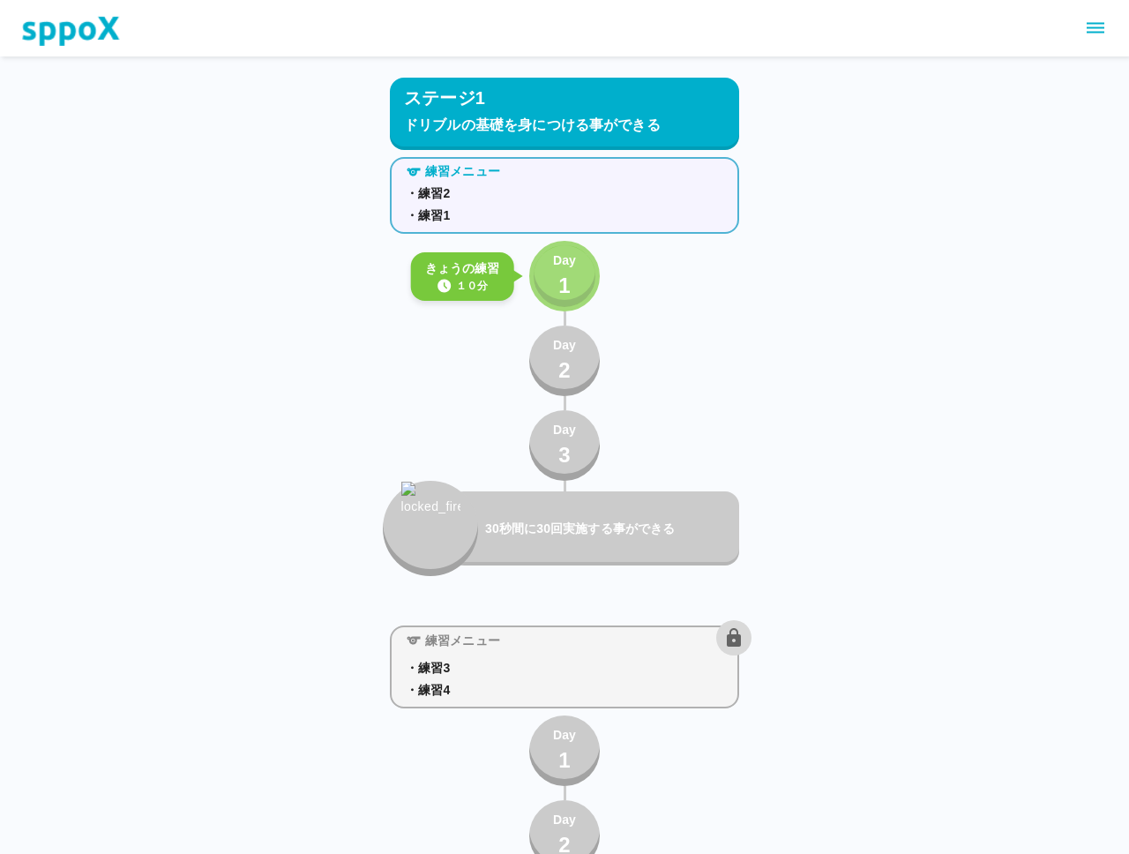
click at [557, 264] on p "Day" at bounding box center [564, 260] width 23 height 19
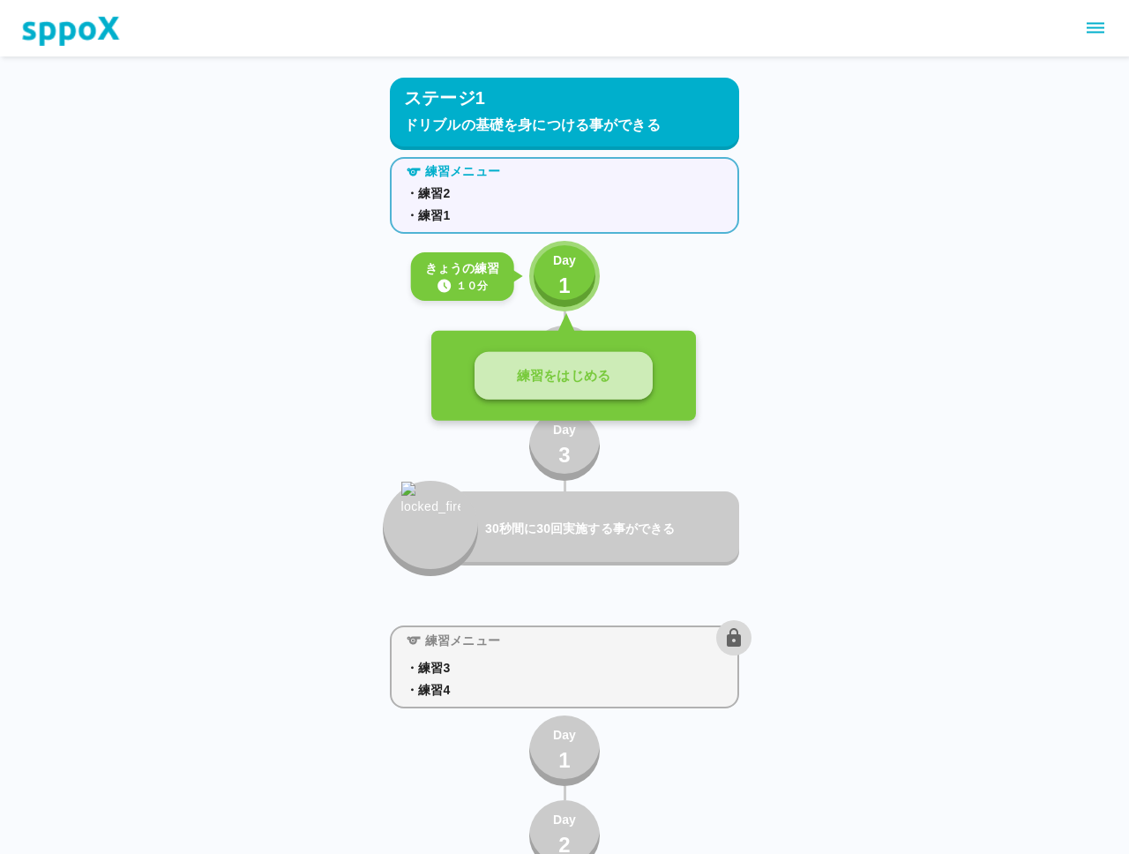
click at [556, 363] on button "練習をはじめる" at bounding box center [563, 376] width 178 height 49
